Goal: Communication & Community: Answer question/provide support

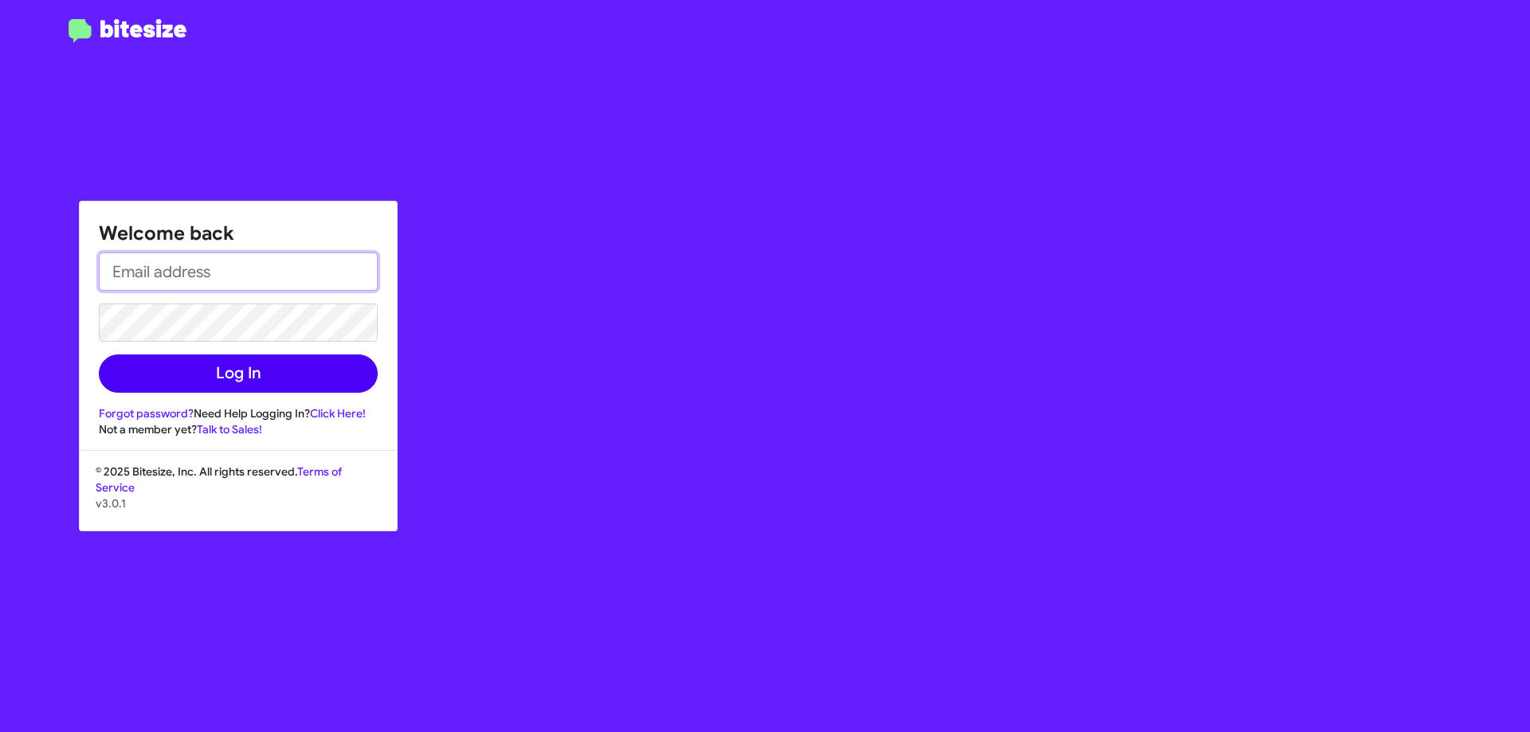
type input "[EMAIL_ADDRESS][DOMAIN_NAME]"
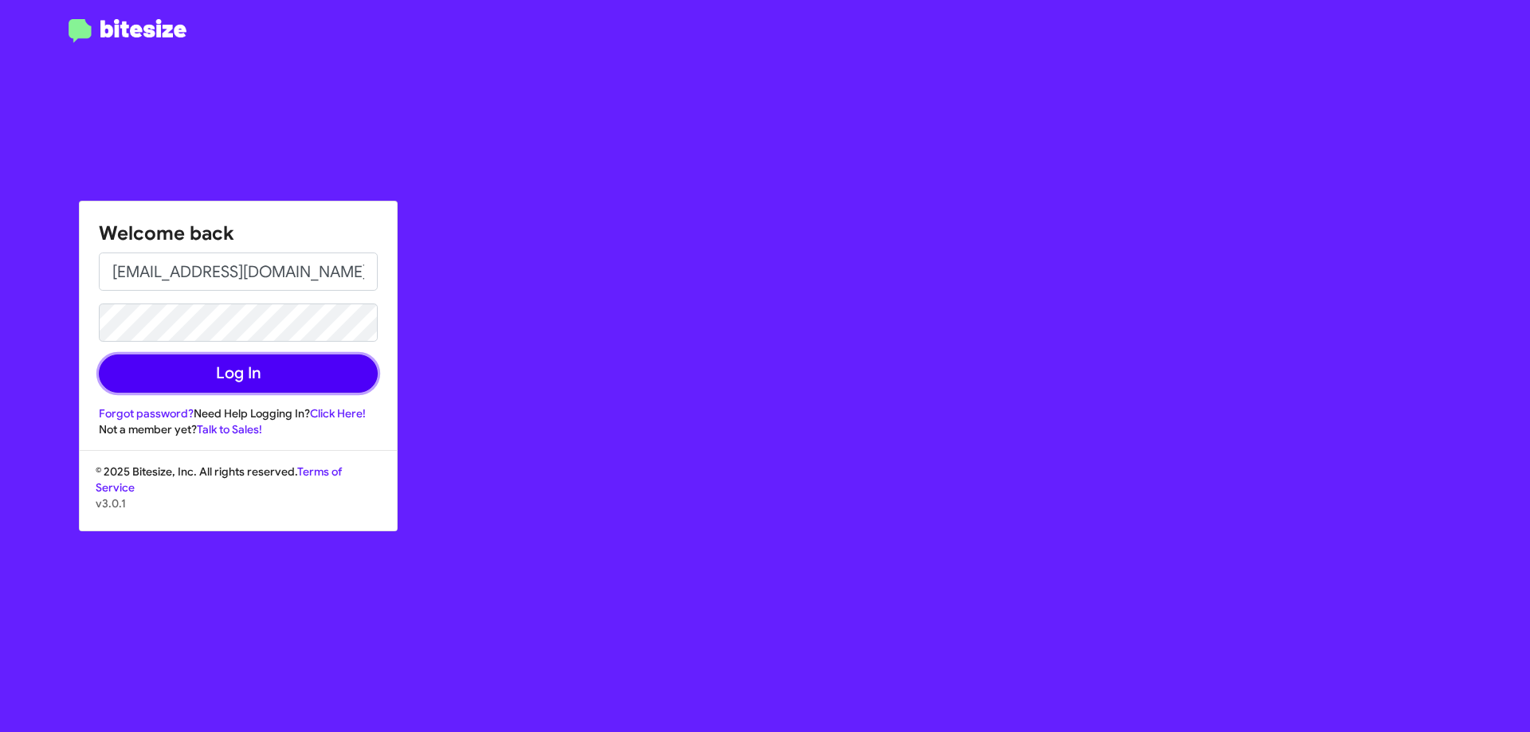
click at [194, 367] on button "Log In" at bounding box center [238, 374] width 279 height 38
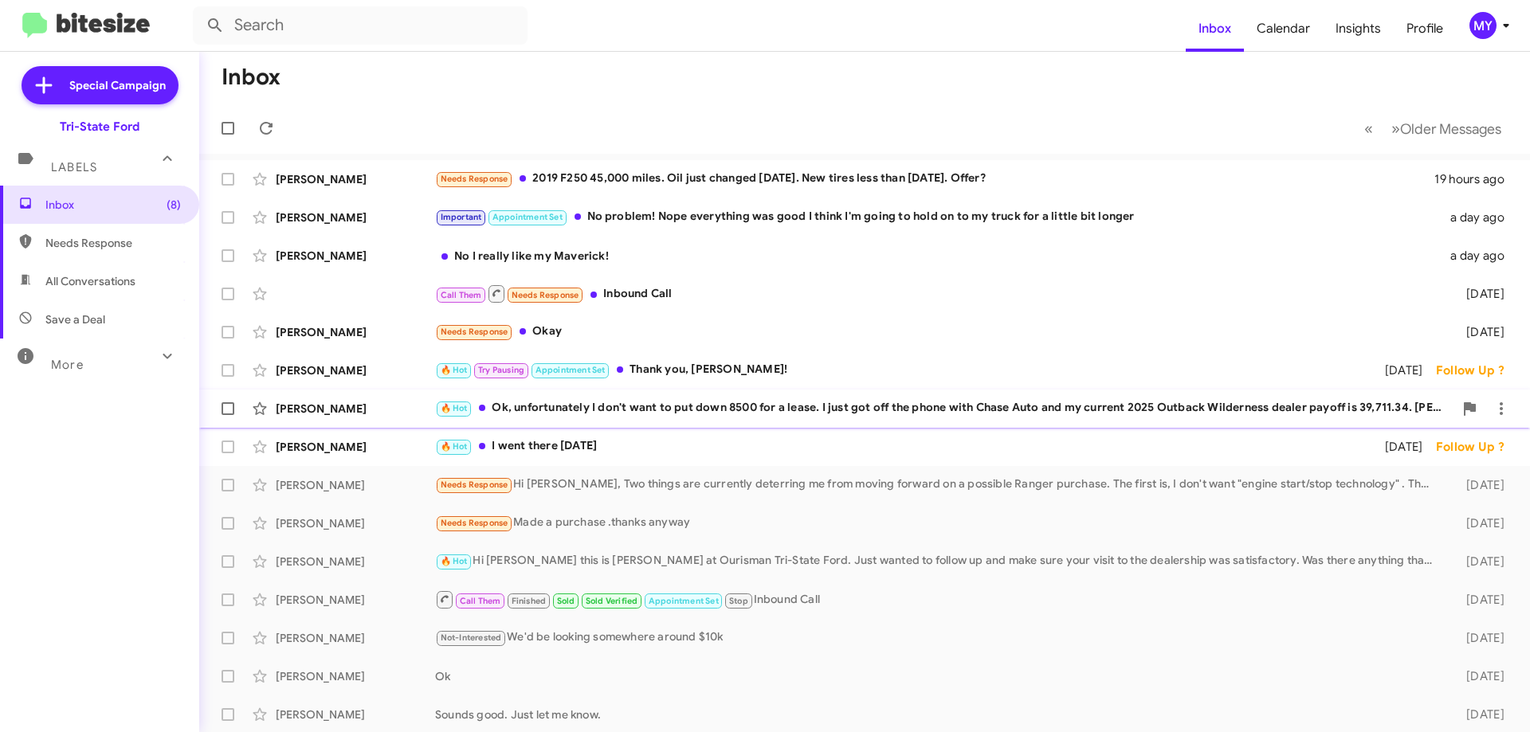
click at [717, 410] on div "🔥 Hot Ok, unfortunately I don't want to put down 8500 for a lease. I just got o…" at bounding box center [944, 408] width 1019 height 18
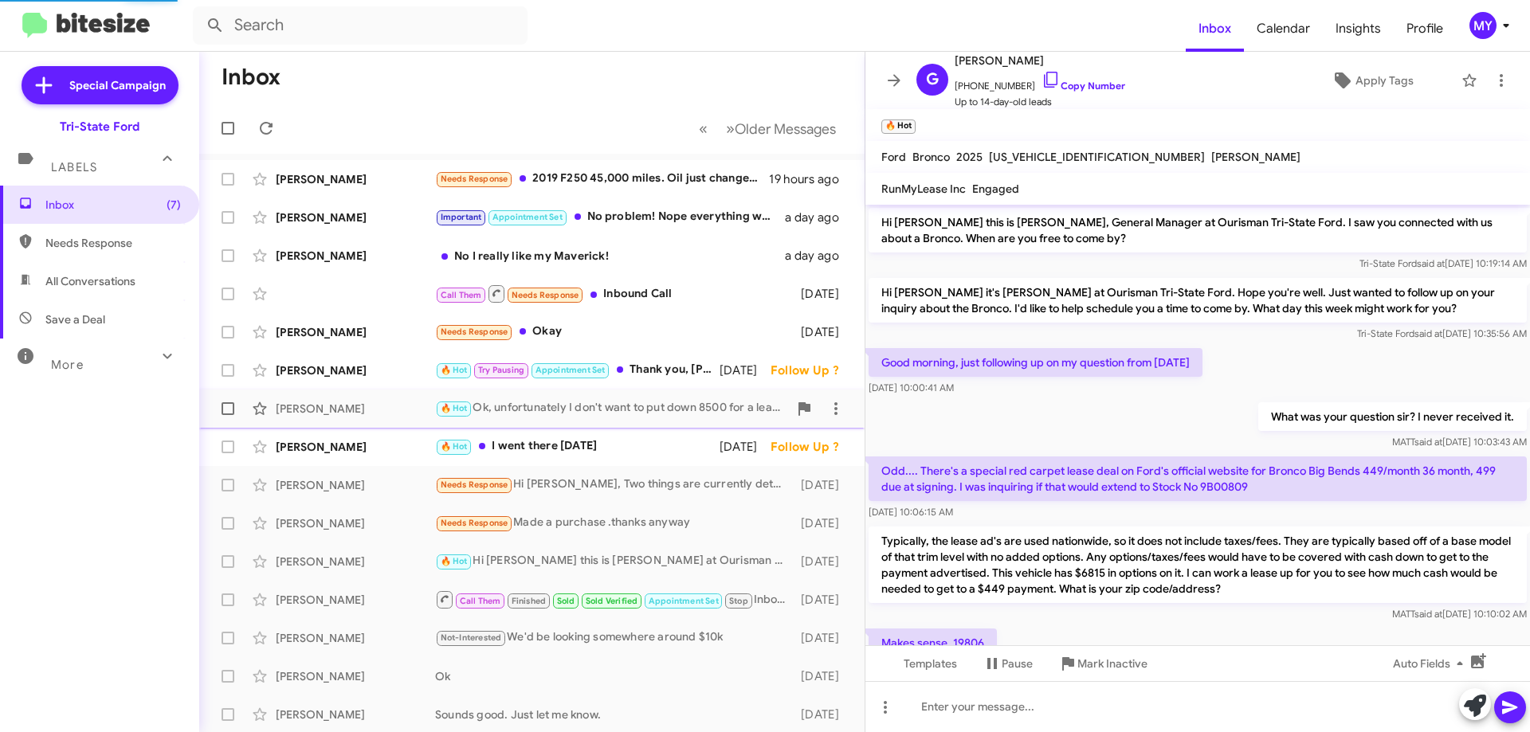
scroll to position [819, 0]
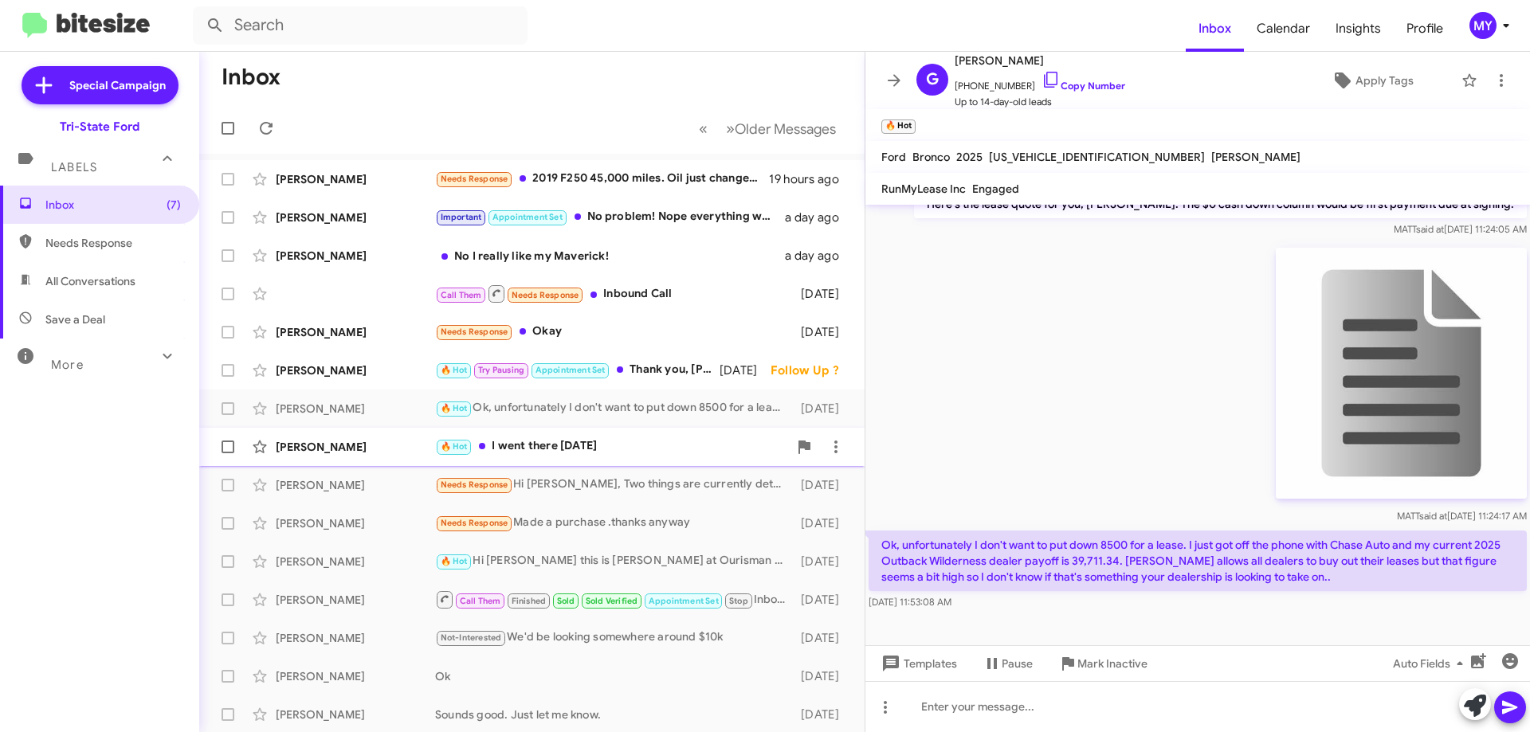
click at [641, 438] on div "🔥 Hot I went there [DATE]" at bounding box center [611, 447] width 353 height 18
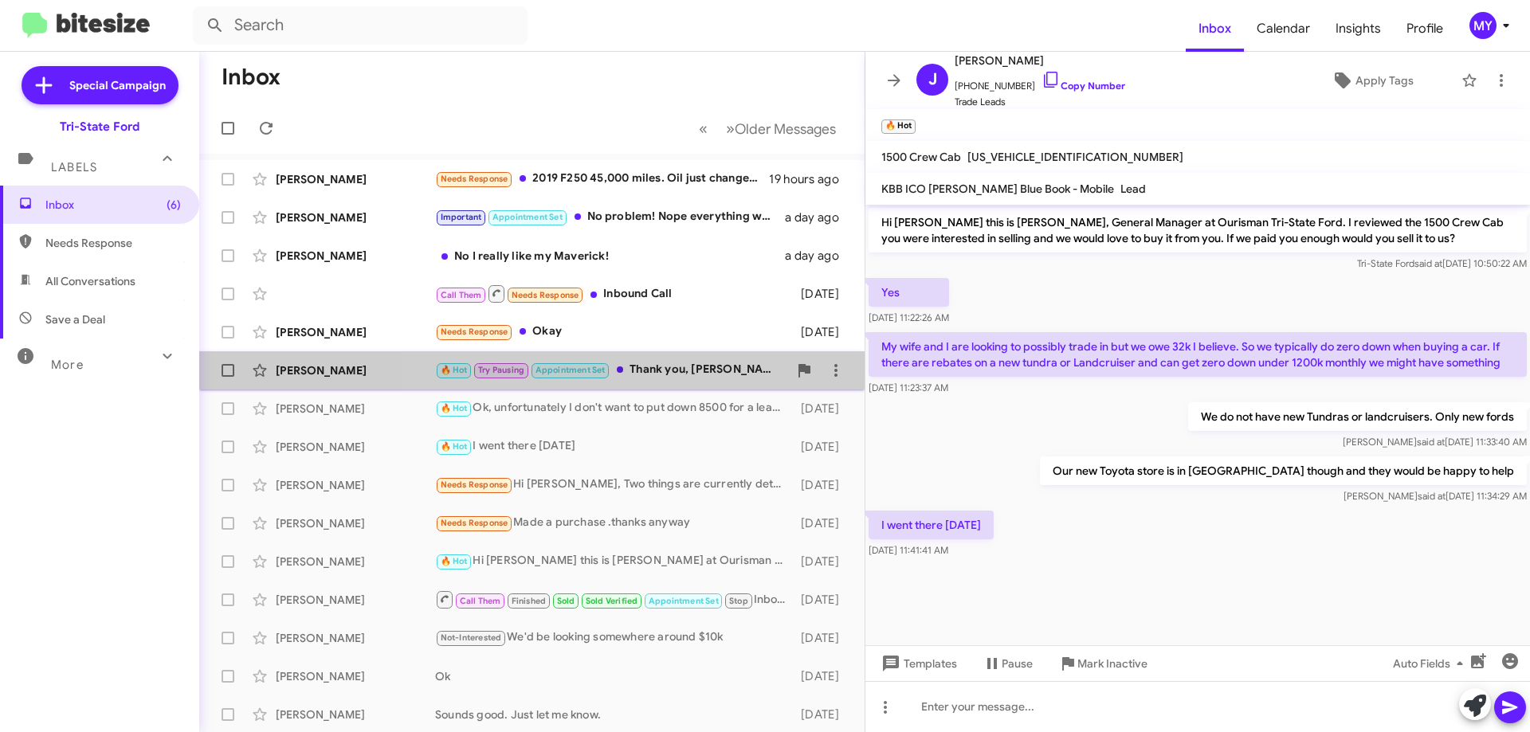
click at [654, 364] on div "🔥 Hot Try Pausing Appointment Set Thank you, [PERSON_NAME]!" at bounding box center [611, 370] width 353 height 18
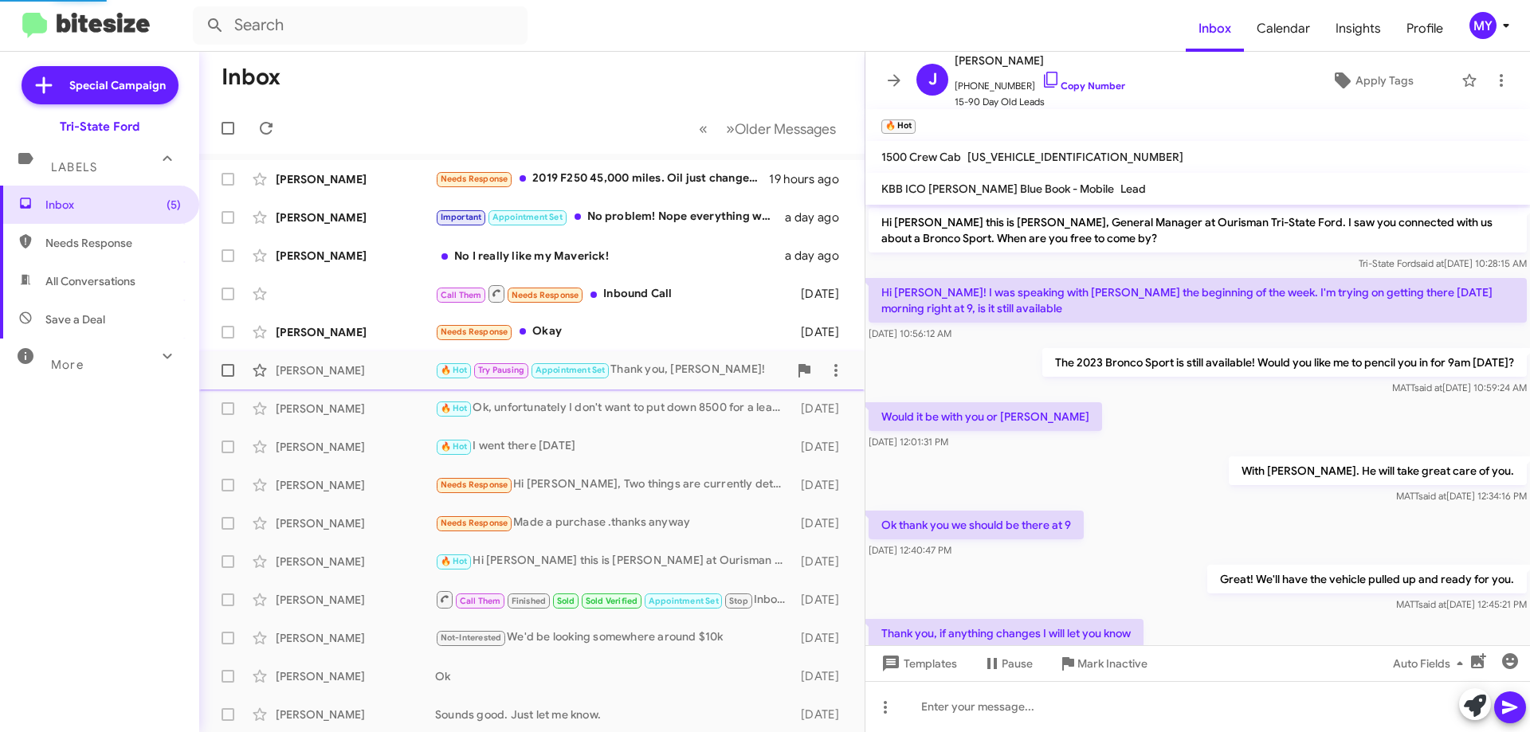
scroll to position [148, 0]
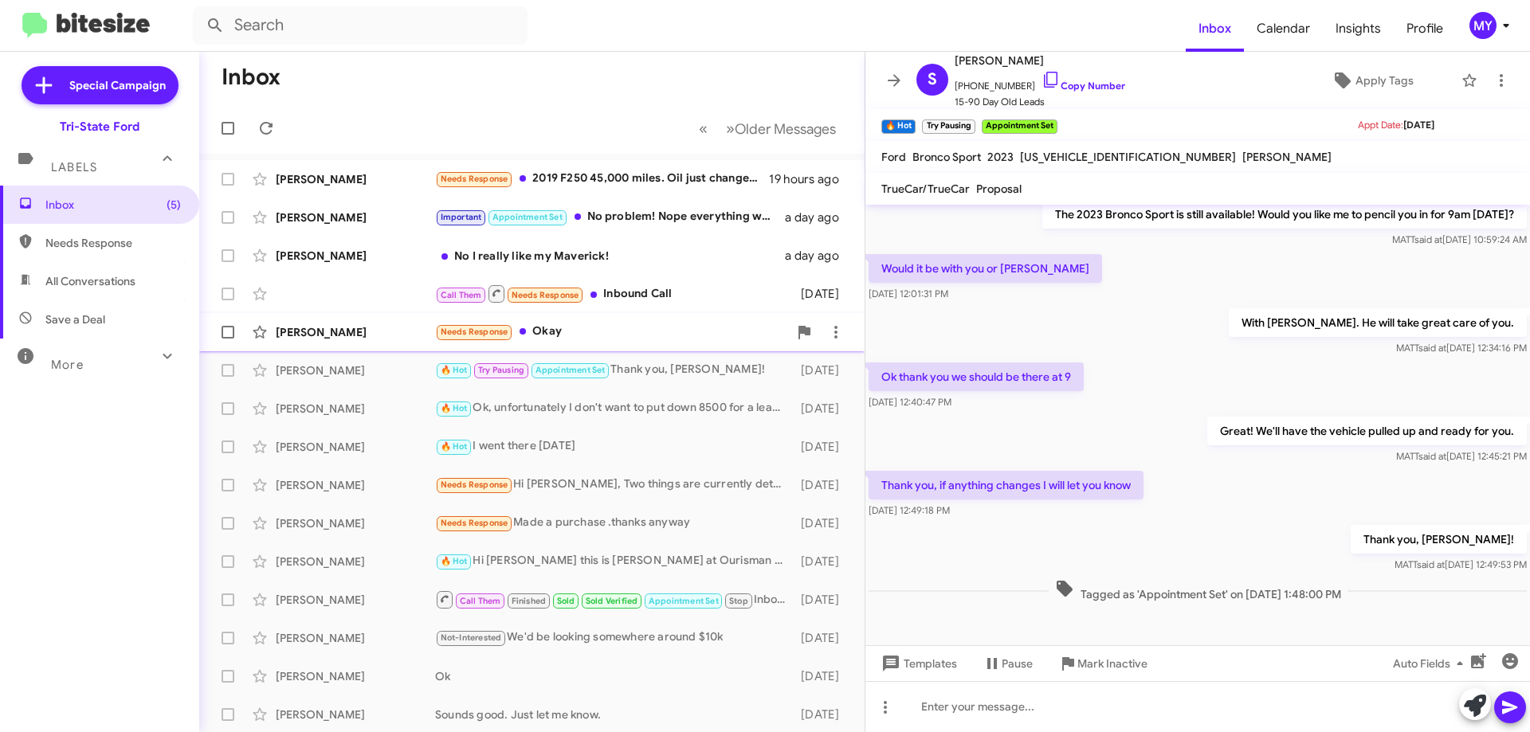
click at [624, 325] on div "Needs Response Okay" at bounding box center [611, 332] width 353 height 18
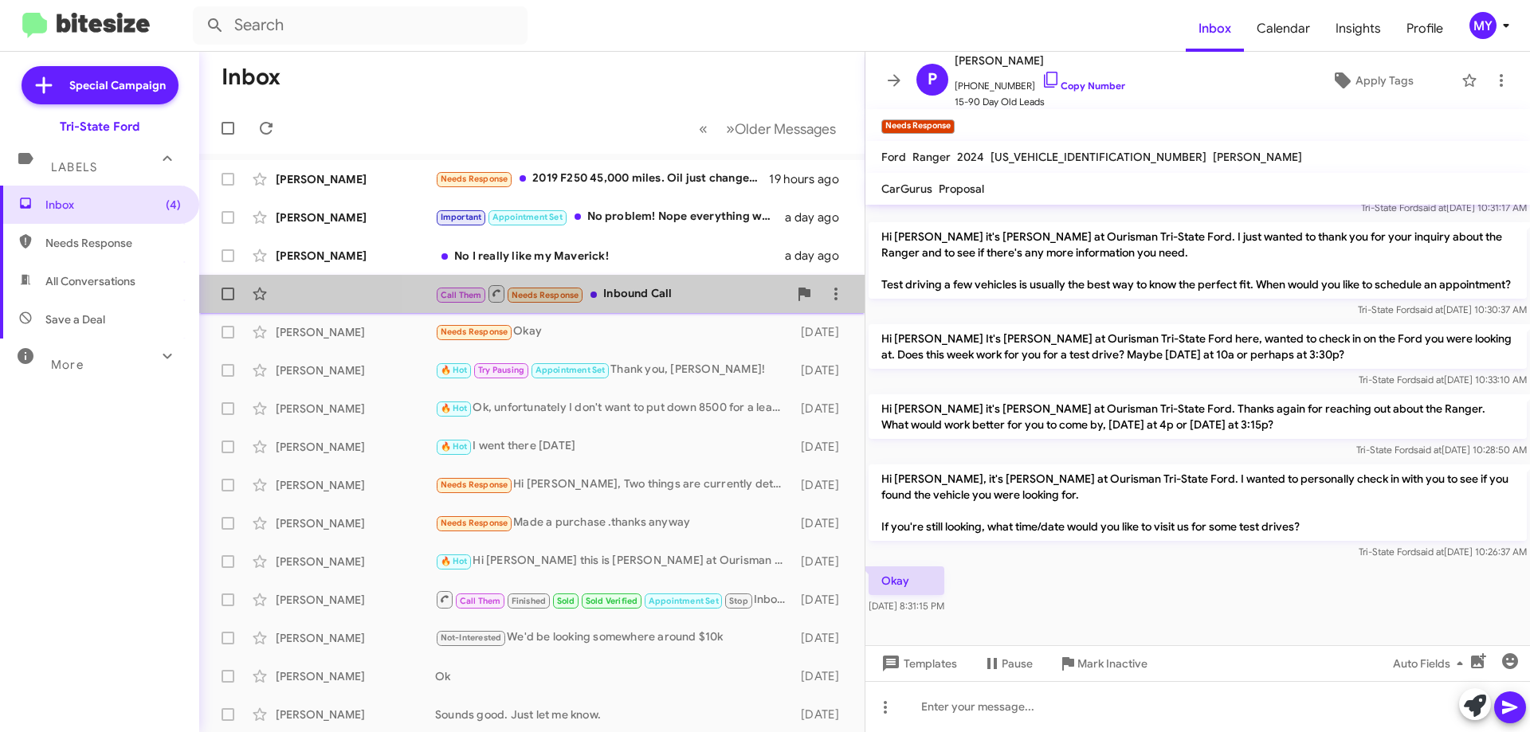
click at [658, 296] on div "Call Them Needs Response Inbound Call" at bounding box center [611, 294] width 353 height 20
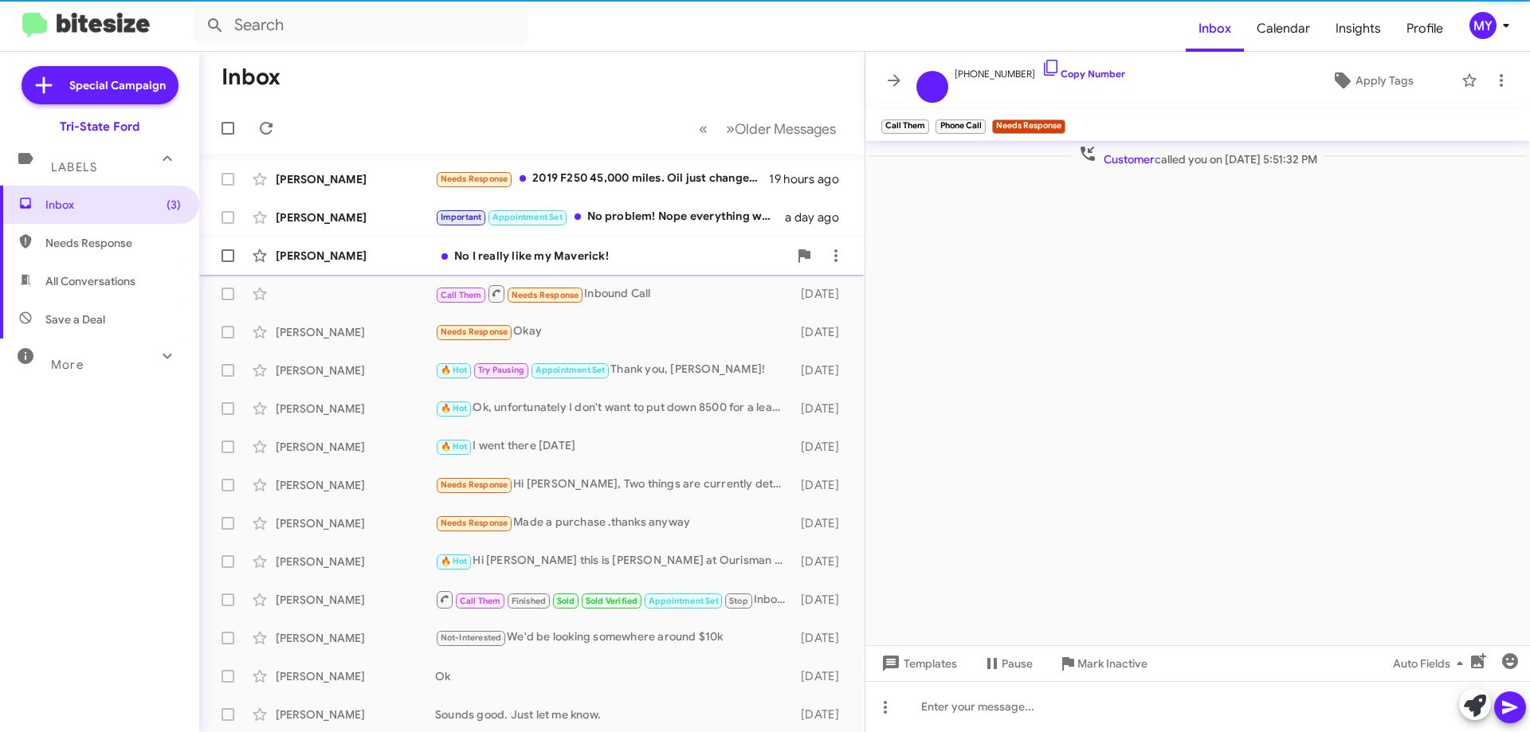
click at [665, 258] on div "No I really like my Maverick!" at bounding box center [611, 256] width 353 height 16
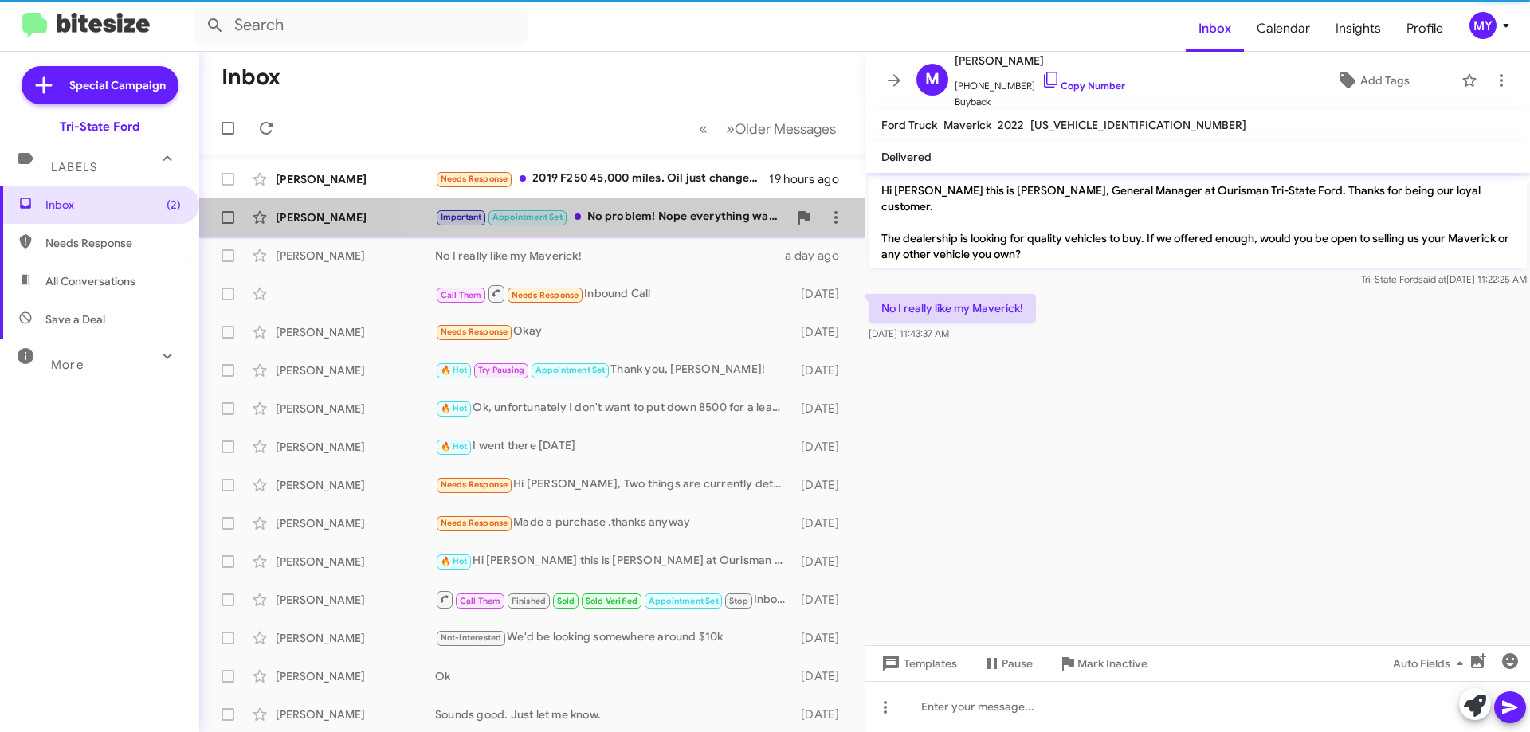
click at [693, 222] on div "Important Appointment Set No problem! Nope everything was good I think I'm goin…" at bounding box center [611, 217] width 353 height 18
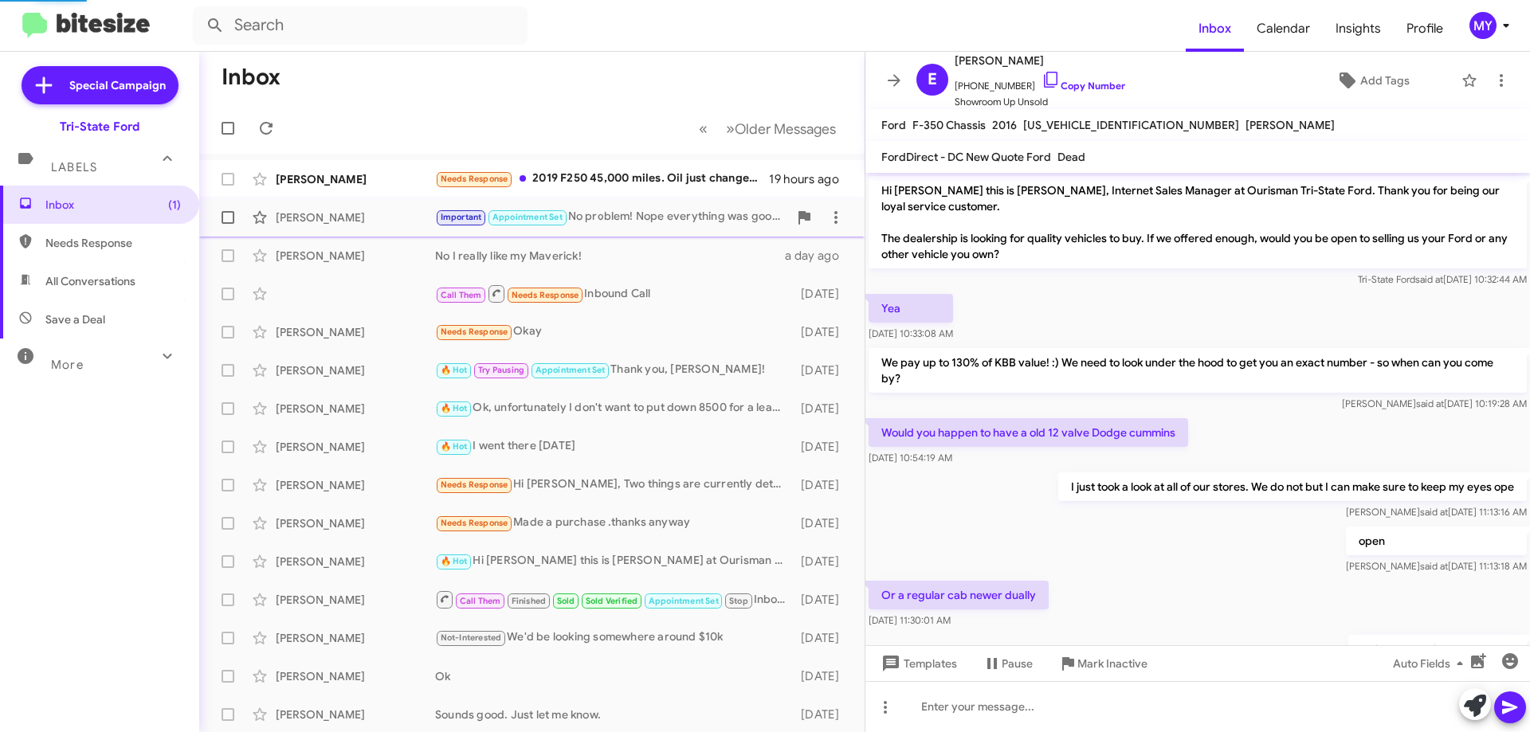
scroll to position [238, 0]
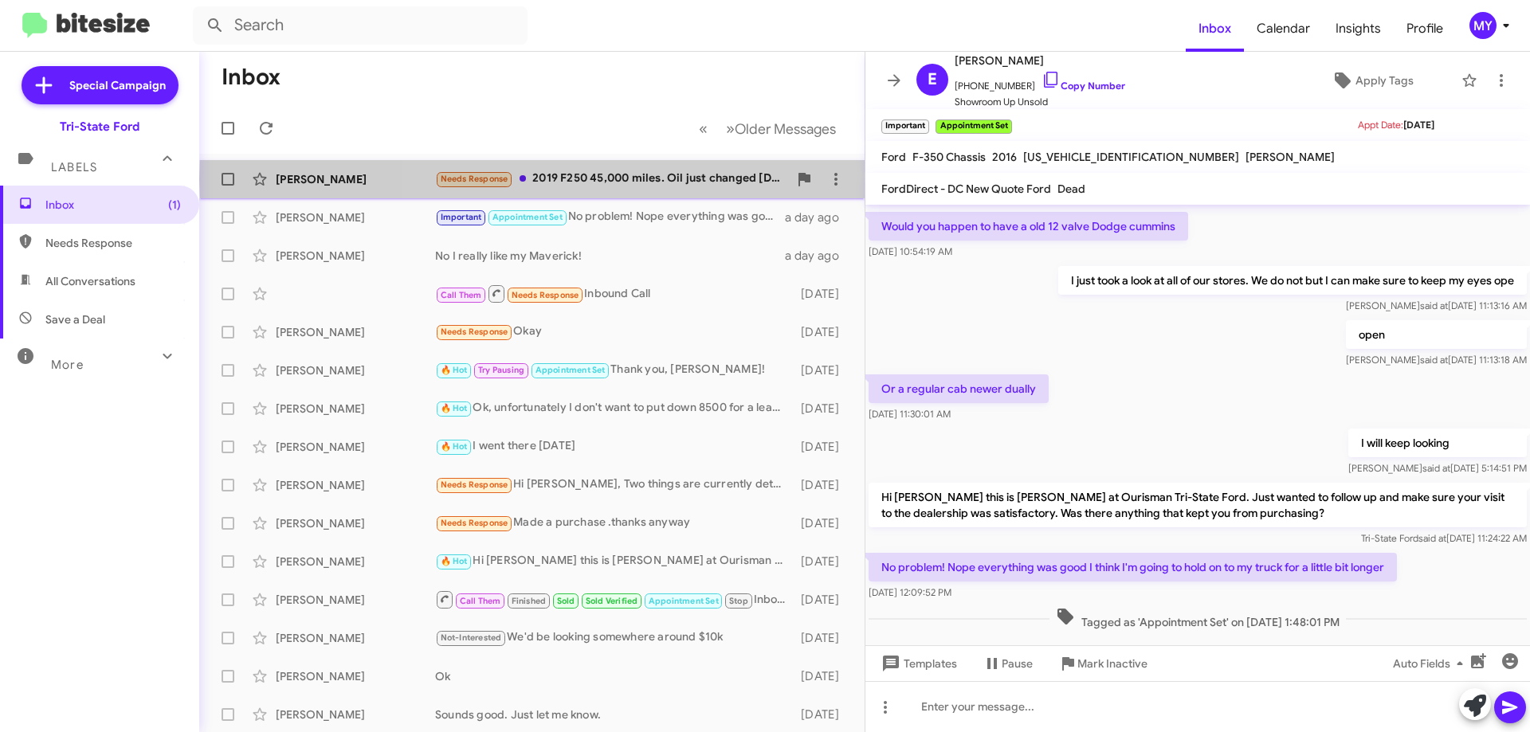
click at [699, 179] on div "Needs Response 2019 F250 45,000 miles. Oil just changed [DATE]. New tires less …" at bounding box center [611, 179] width 353 height 18
